Goal: Information Seeking & Learning: Stay updated

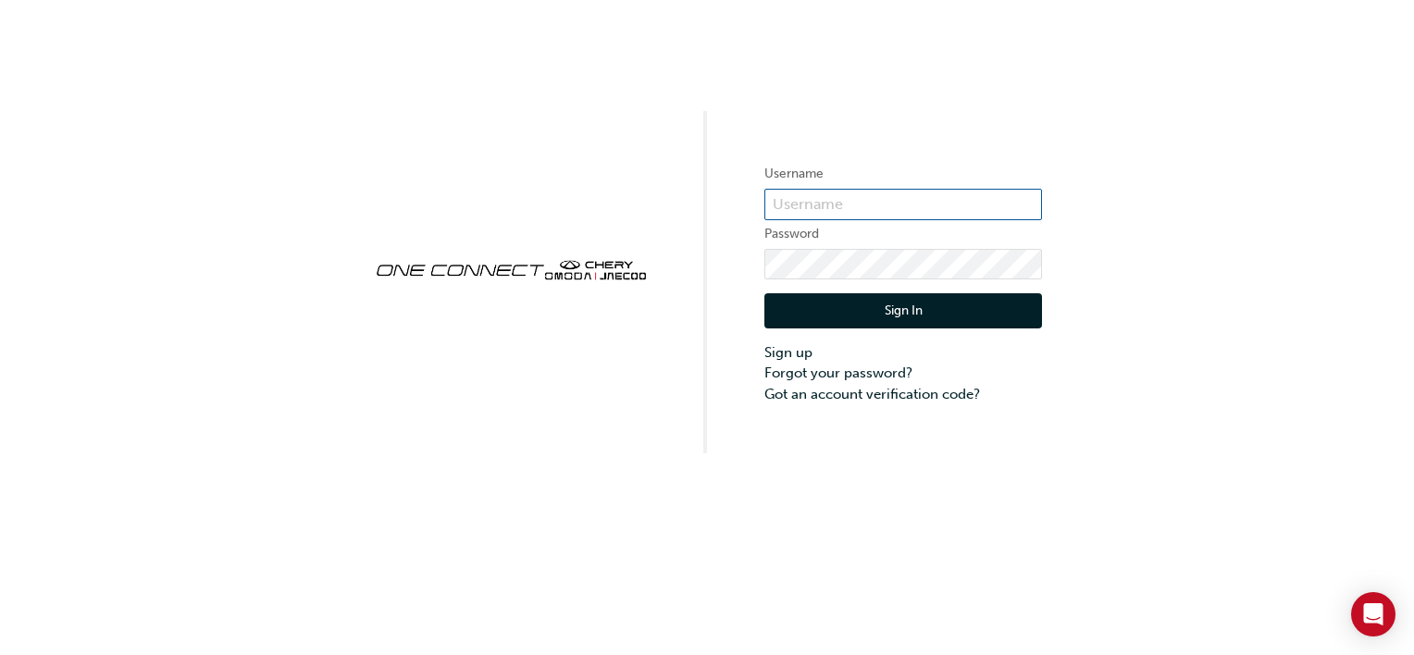
type input "CHAU2038"
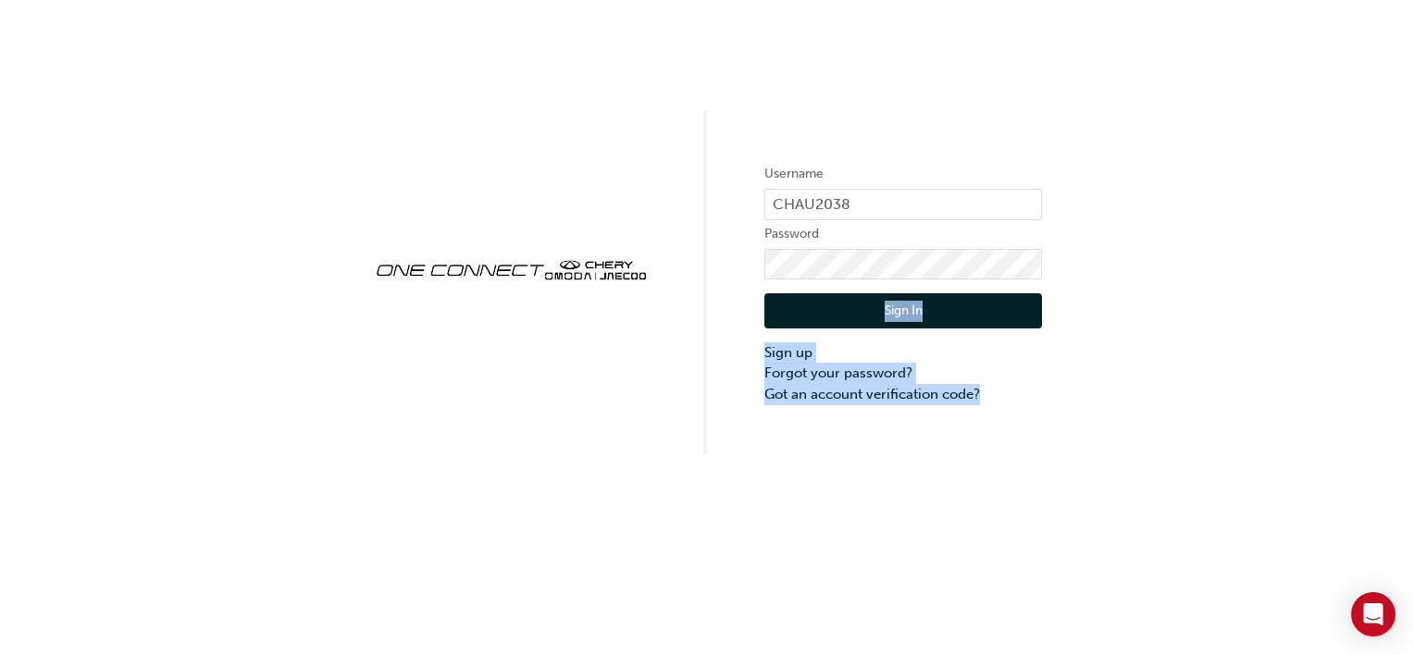
drag, startPoint x: 1214, startPoint y: 593, endPoint x: 854, endPoint y: 235, distance: 507.7
click at [854, 235] on div "Username CHAU2038 Password Sign In Sign up Forgot your password? Got an account…" at bounding box center [707, 327] width 1414 height 655
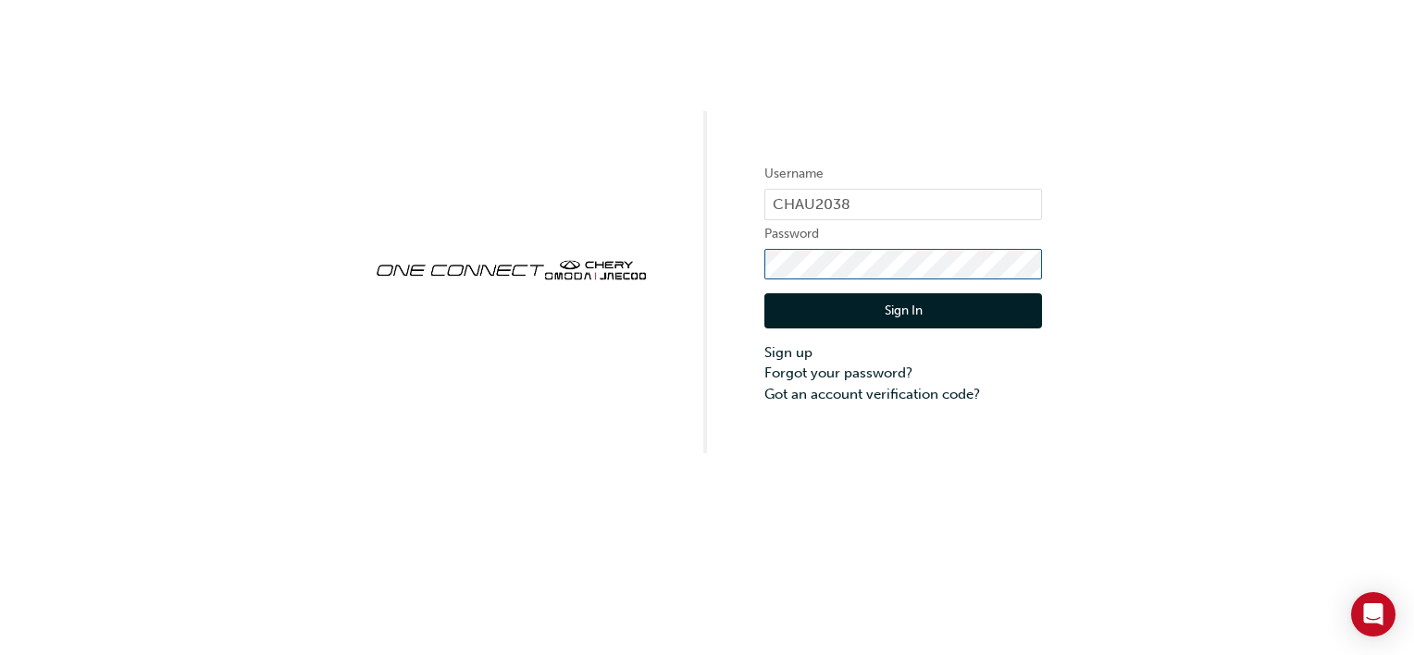
click button "Sign In" at bounding box center [903, 310] width 278 height 35
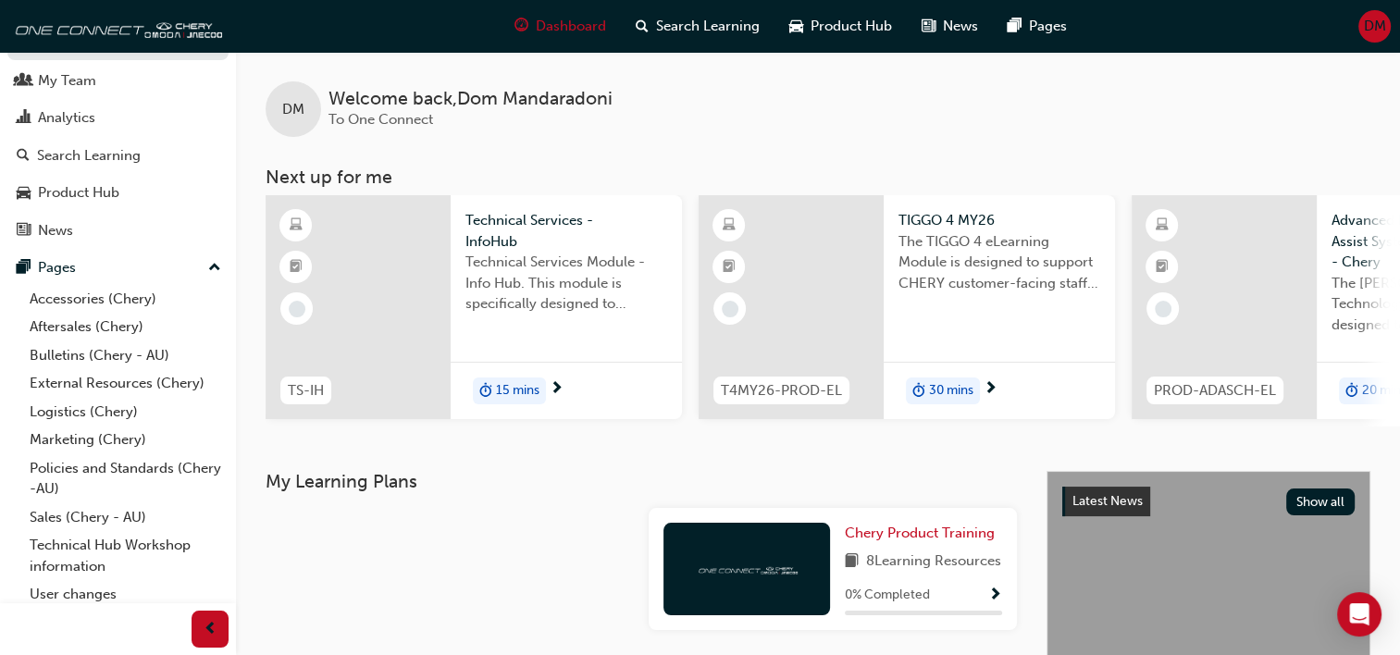
scroll to position [74, 0]
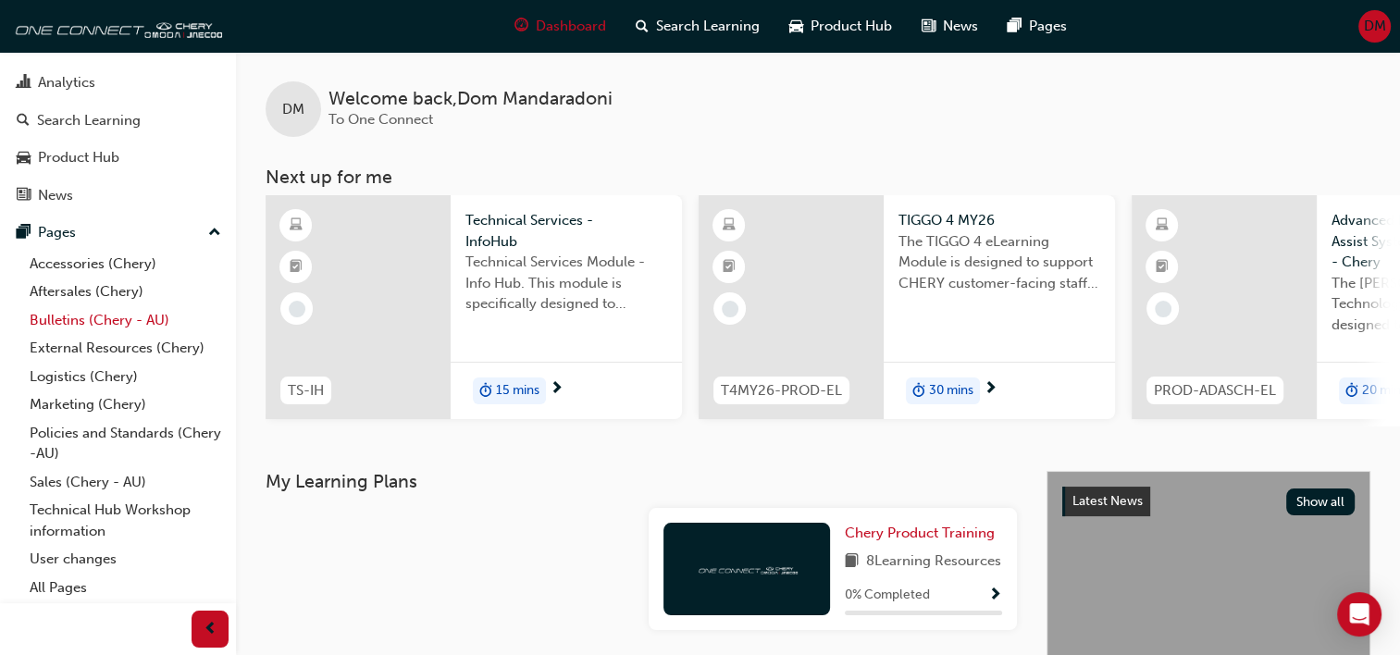
click at [59, 317] on link "Bulletins (Chery - AU)" at bounding box center [125, 320] width 206 height 29
